Goal: Information Seeking & Learning: Find specific fact

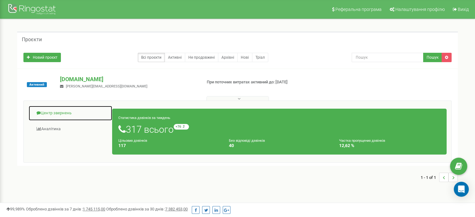
click at [51, 111] on link "Центр звернень" at bounding box center [70, 113] width 84 height 15
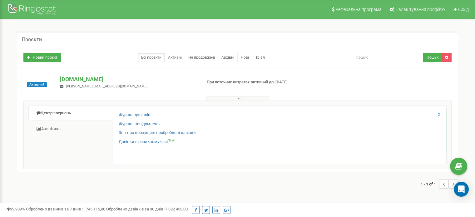
click at [140, 136] on div "Звіт про пропущені необроблені дзвінки" at bounding box center [279, 134] width 321 height 9
click at [132, 133] on link "Звіт про пропущені необроблені дзвінки" at bounding box center [157, 133] width 77 height 6
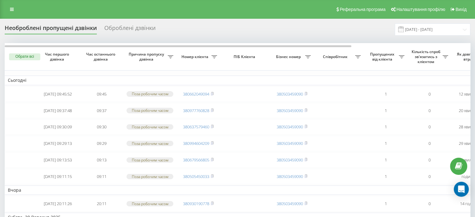
click at [165, 126] on td "Поза робочим часом" at bounding box center [149, 126] width 53 height 15
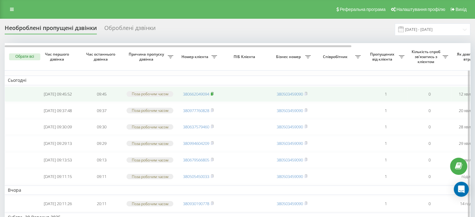
click at [214, 95] on icon at bounding box center [212, 94] width 3 height 4
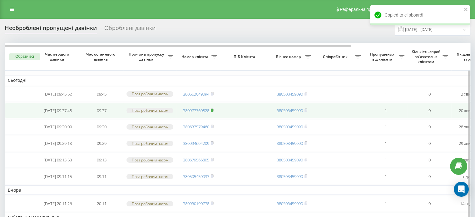
click at [213, 112] on rect at bounding box center [212, 110] width 2 height 3
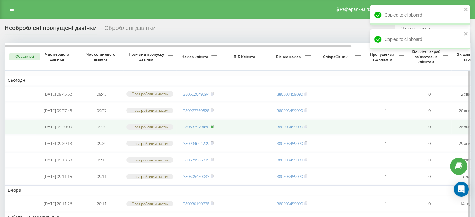
click at [214, 128] on icon at bounding box center [212, 127] width 3 height 4
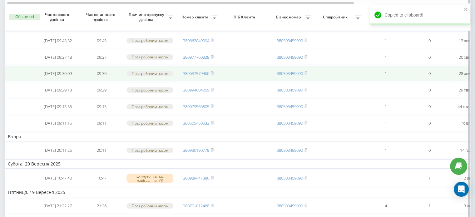
scroll to position [55, 0]
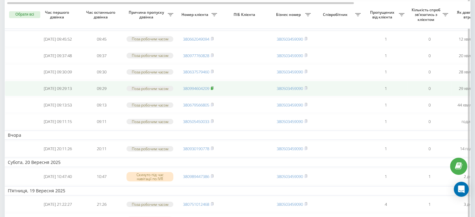
click at [212, 90] on rect at bounding box center [212, 88] width 2 height 3
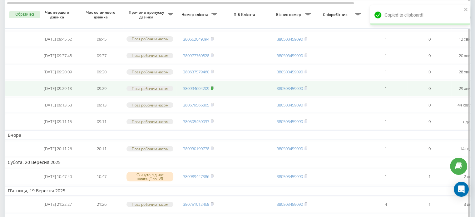
click at [212, 90] on rect at bounding box center [212, 88] width 2 height 3
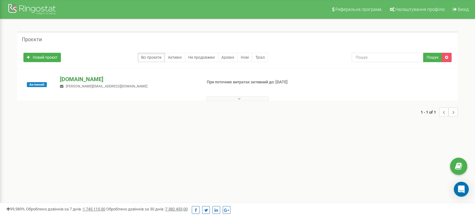
click at [87, 77] on p "[DOMAIN_NAME]" at bounding box center [128, 79] width 136 height 8
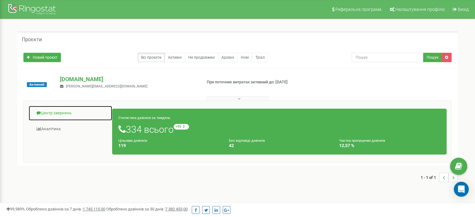
drag, startPoint x: 61, startPoint y: 104, endPoint x: 57, endPoint y: 107, distance: 4.9
click at [57, 107] on link "Центр звернень" at bounding box center [70, 113] width 84 height 15
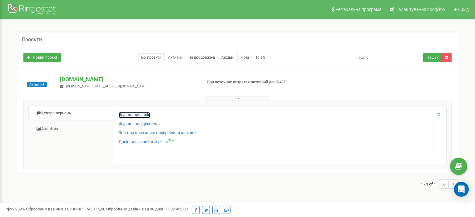
click at [127, 114] on link "Журнал дзвінків" at bounding box center [135, 115] width 32 height 6
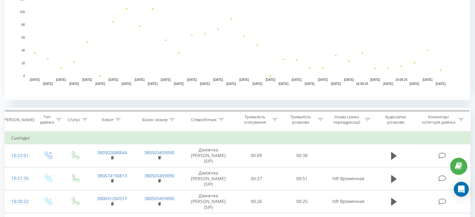
scroll to position [220, 0]
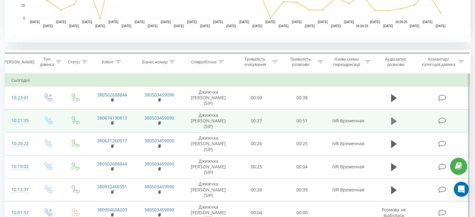
click at [391, 117] on icon at bounding box center [394, 120] width 6 height 7
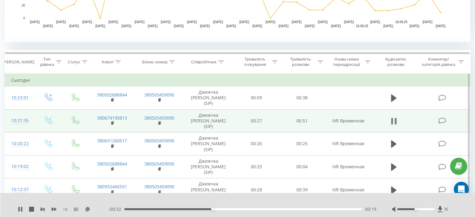
click at [392, 118] on icon at bounding box center [392, 121] width 2 height 7
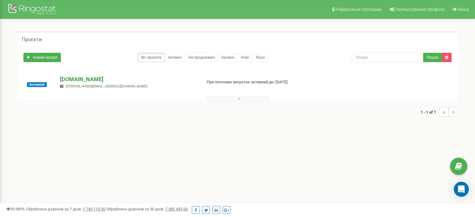
drag, startPoint x: 0, startPoint y: 0, endPoint x: 85, endPoint y: 76, distance: 113.9
click at [85, 76] on p "[DOMAIN_NAME]" at bounding box center [128, 79] width 136 height 8
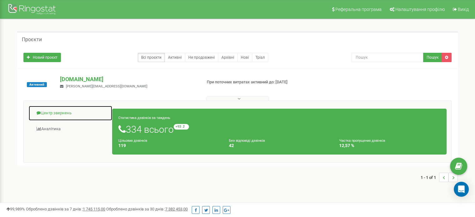
click at [49, 112] on link "Центр звернень" at bounding box center [70, 113] width 84 height 15
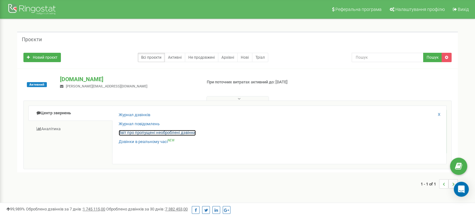
click at [127, 132] on link "Звіт про пропущені необроблені дзвінки" at bounding box center [157, 133] width 77 height 6
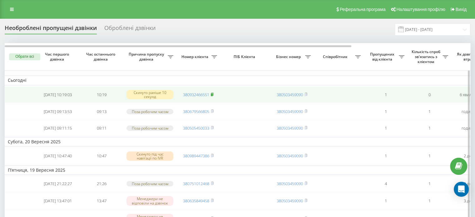
click at [214, 95] on icon at bounding box center [212, 94] width 3 height 4
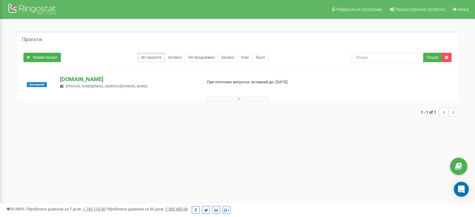
click at [86, 82] on p "[DOMAIN_NAME]" at bounding box center [128, 79] width 136 height 8
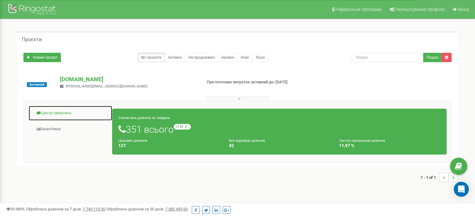
click at [62, 116] on link "Центр звернень" at bounding box center [70, 113] width 84 height 15
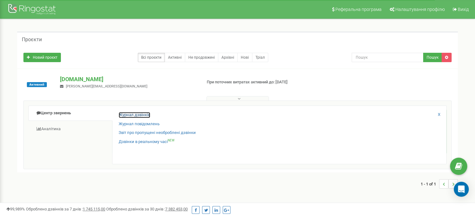
click at [127, 113] on link "Журнал дзвінків" at bounding box center [135, 115] width 32 height 6
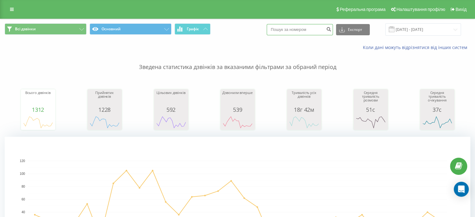
click at [321, 31] on input at bounding box center [300, 29] width 66 height 11
paste input "380673217172"
type input "380673217172"
click at [333, 27] on button "submit" at bounding box center [328, 29] width 8 height 11
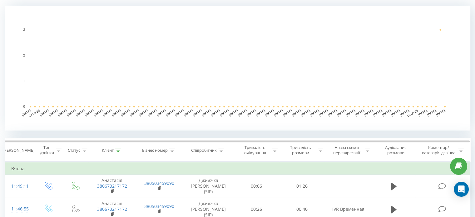
scroll to position [141, 0]
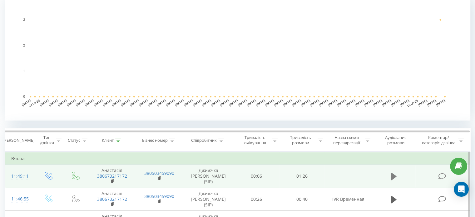
click at [391, 173] on icon at bounding box center [394, 176] width 6 height 7
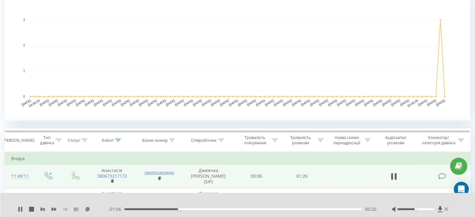
click at [391, 173] on icon at bounding box center [392, 176] width 2 height 7
